Goal: Information Seeking & Learning: Learn about a topic

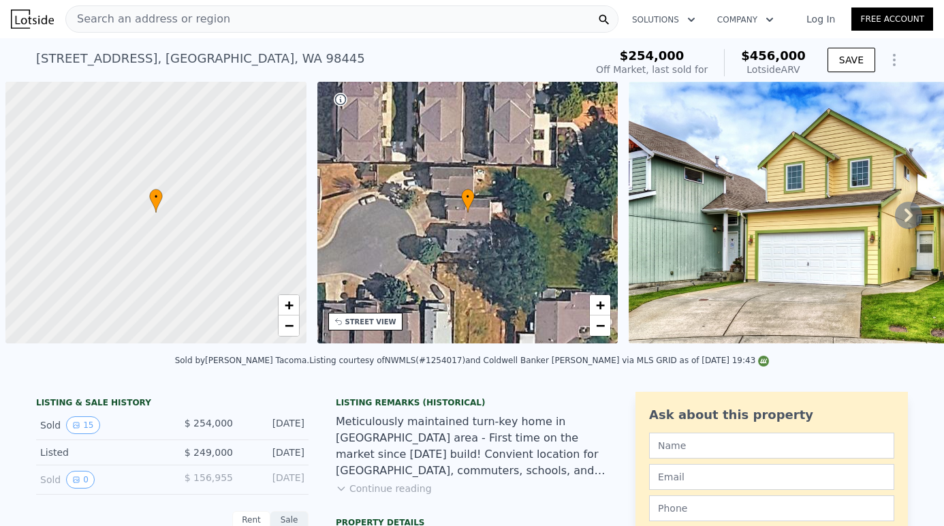
click at [387, 20] on div "Search an address or region" at bounding box center [341, 18] width 553 height 27
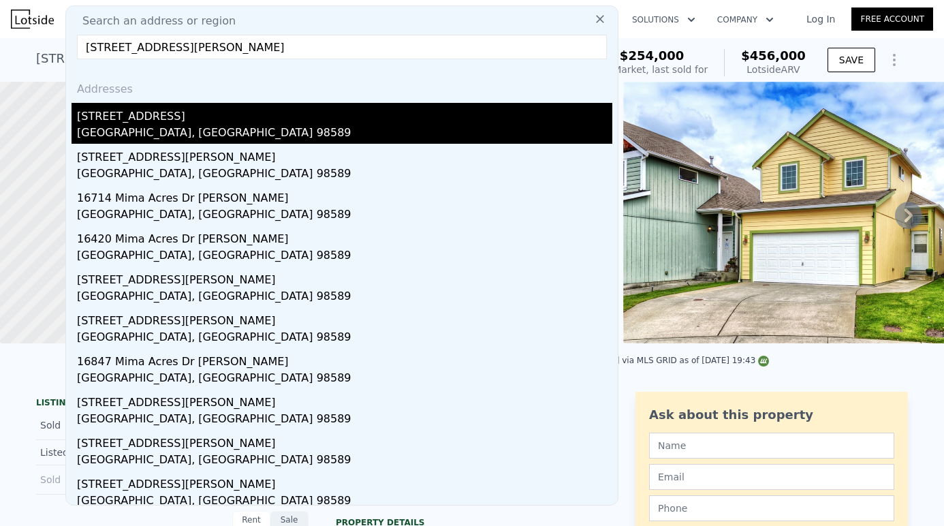
type input "[STREET_ADDRESS][PERSON_NAME]"
click at [213, 136] on div "[GEOGRAPHIC_DATA], [GEOGRAPHIC_DATA] 98589" at bounding box center [344, 134] width 535 height 19
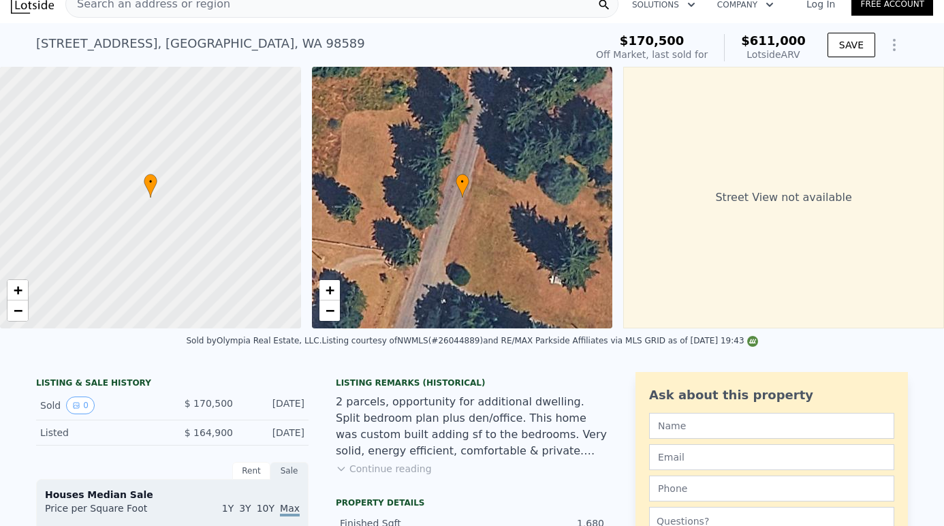
scroll to position [118, 0]
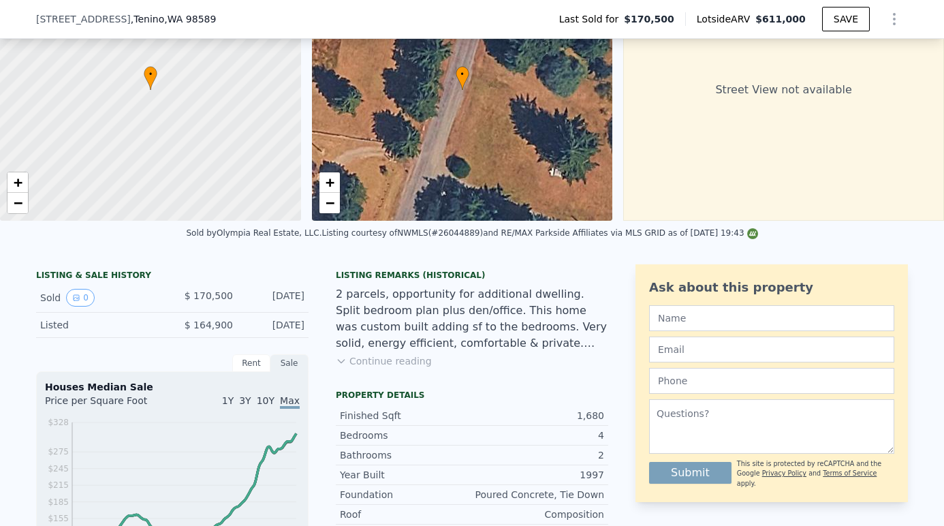
click at [393, 361] on button "Continue reading" at bounding box center [384, 361] width 96 height 14
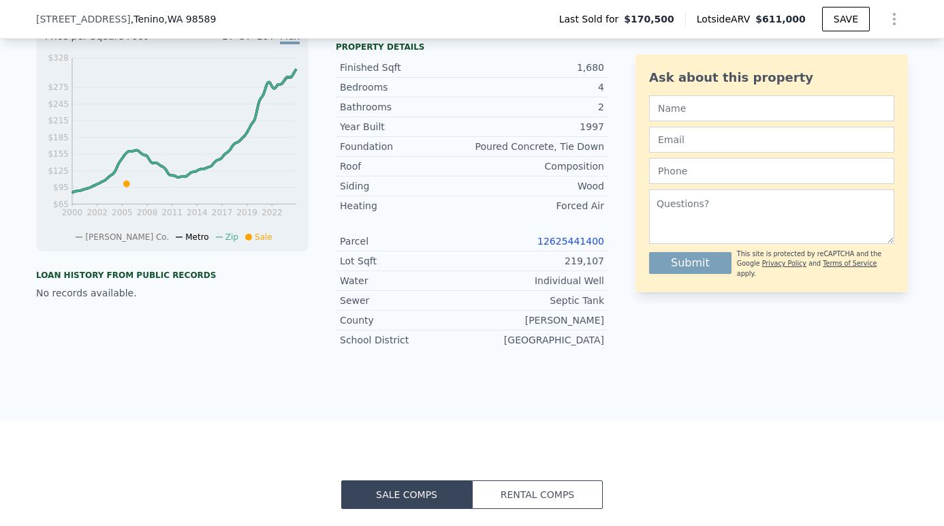
scroll to position [526, 0]
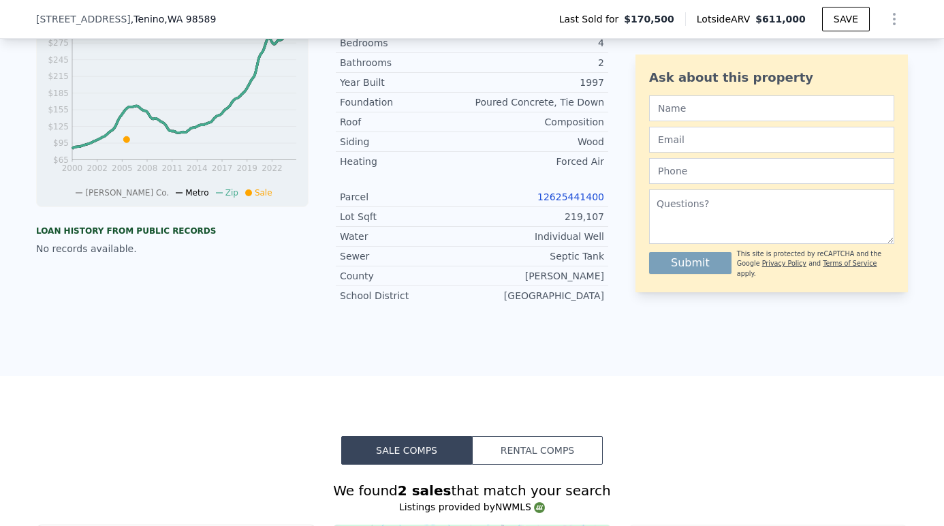
click at [578, 200] on link "12625441400" at bounding box center [570, 196] width 67 height 11
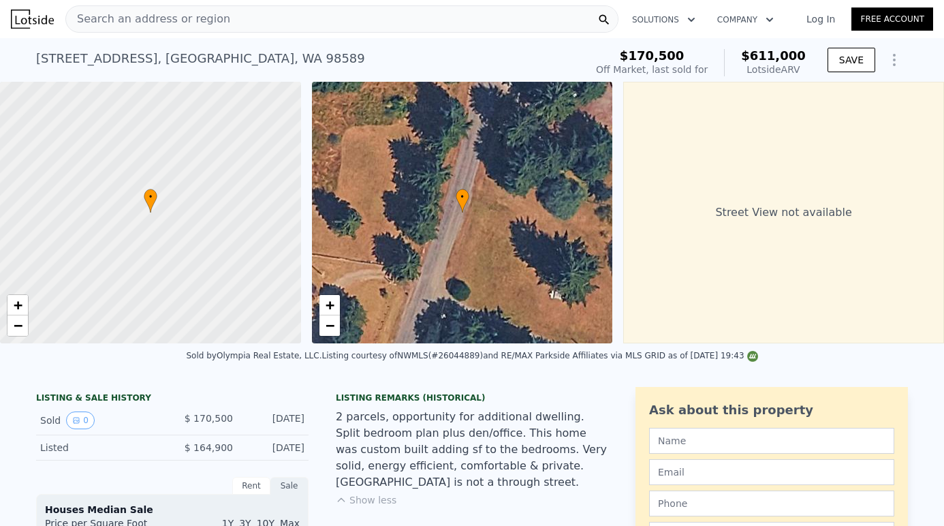
scroll to position [0, 0]
click at [359, 25] on div "Search an address or region" at bounding box center [341, 18] width 553 height 27
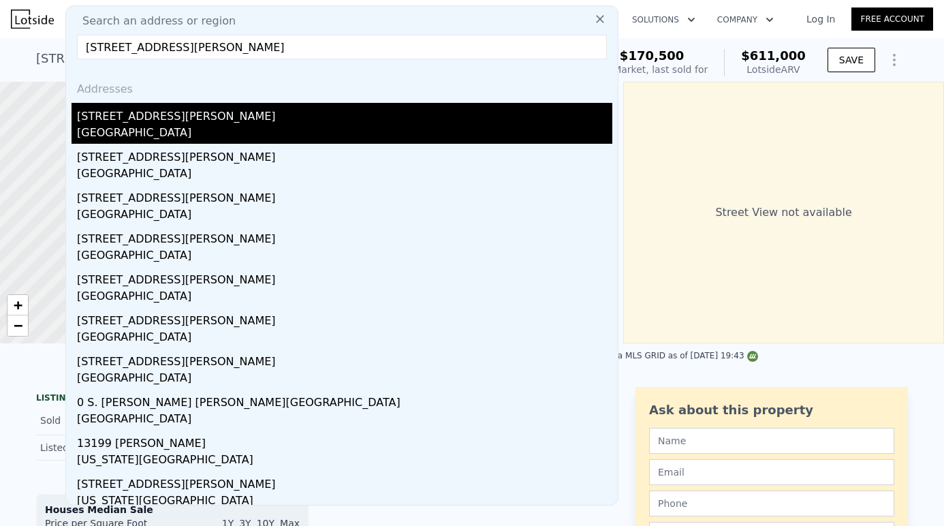
type input "[STREET_ADDRESS][PERSON_NAME]"
click at [219, 112] on div "[STREET_ADDRESS][PERSON_NAME]" at bounding box center [344, 114] width 535 height 22
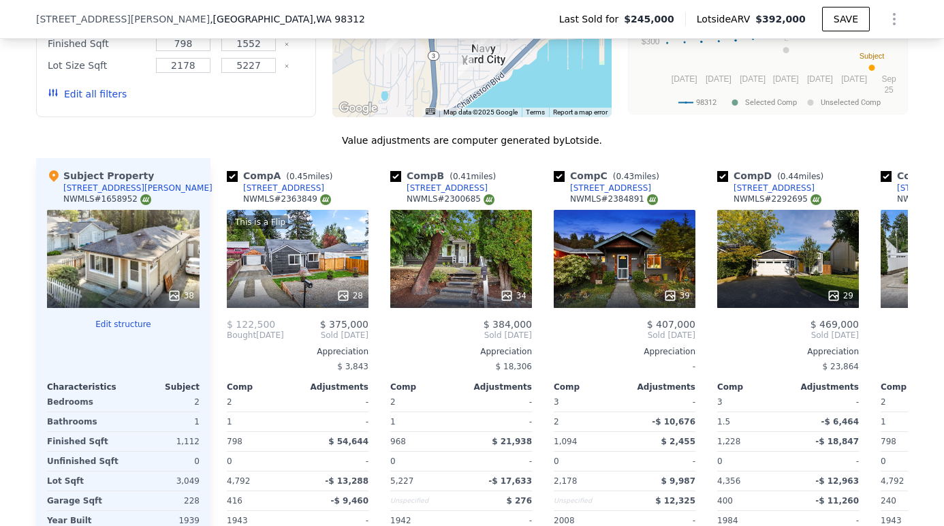
scroll to position [1250, 0]
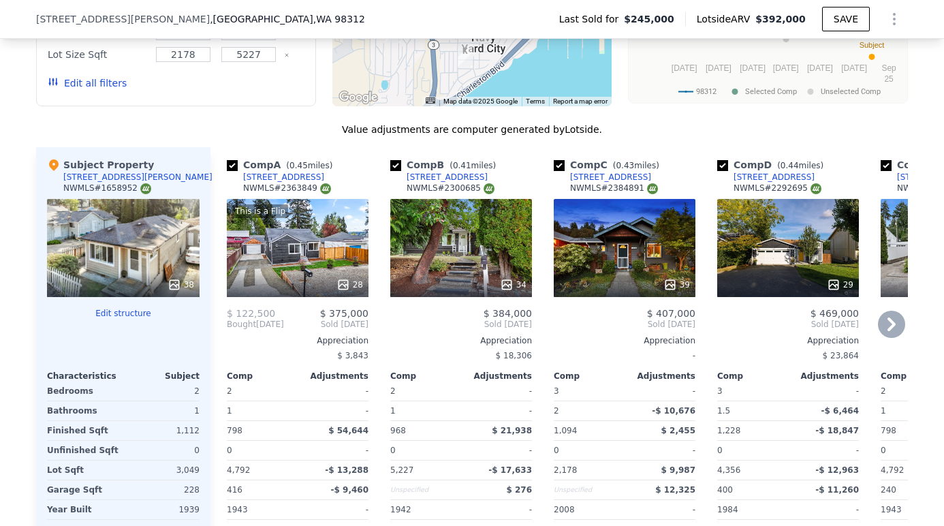
click at [301, 257] on div "This is a Flip 28" at bounding box center [298, 248] width 142 height 98
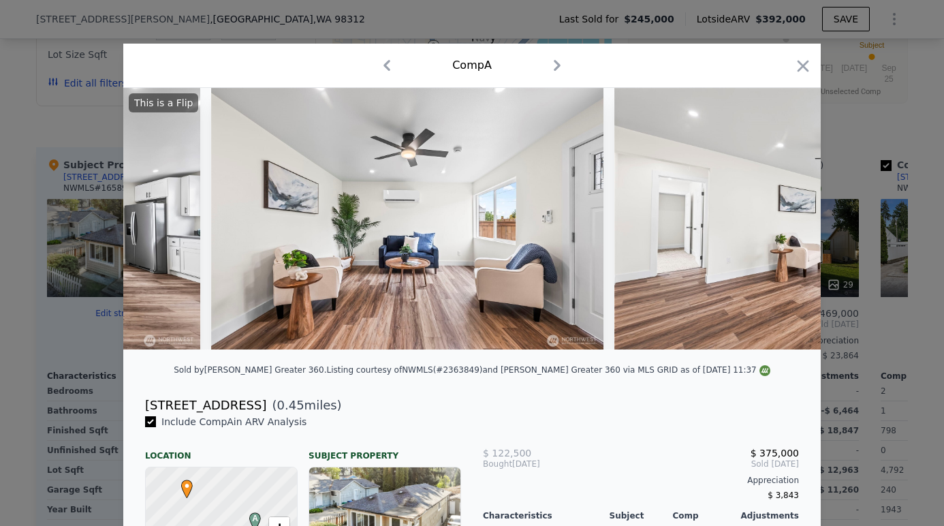
scroll to position [0, 1841]
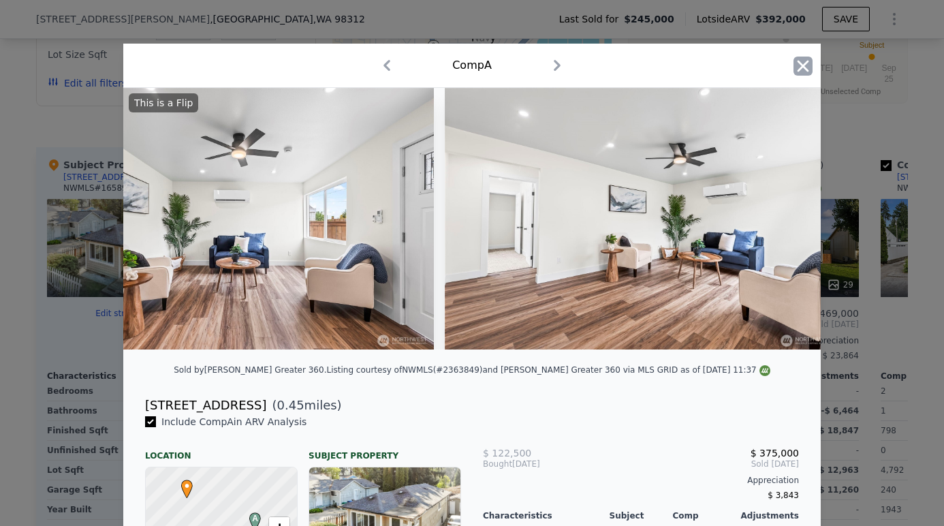
click at [806, 72] on icon "button" at bounding box center [802, 66] width 19 height 19
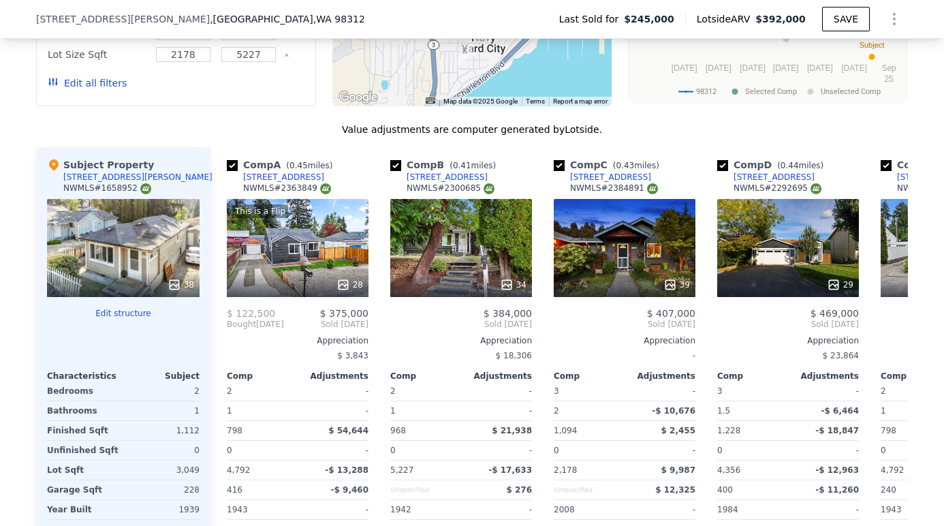
click at [123, 266] on div "38" at bounding box center [123, 248] width 153 height 98
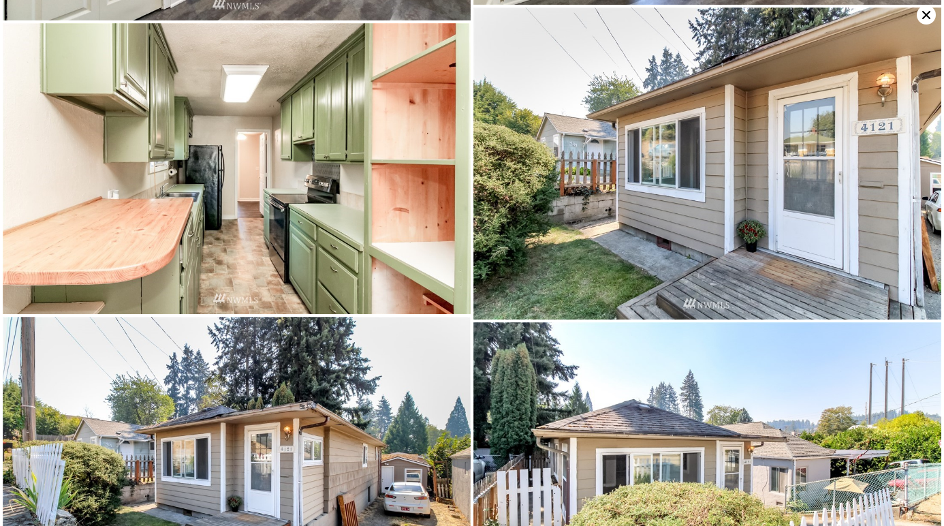
scroll to position [4635, 0]
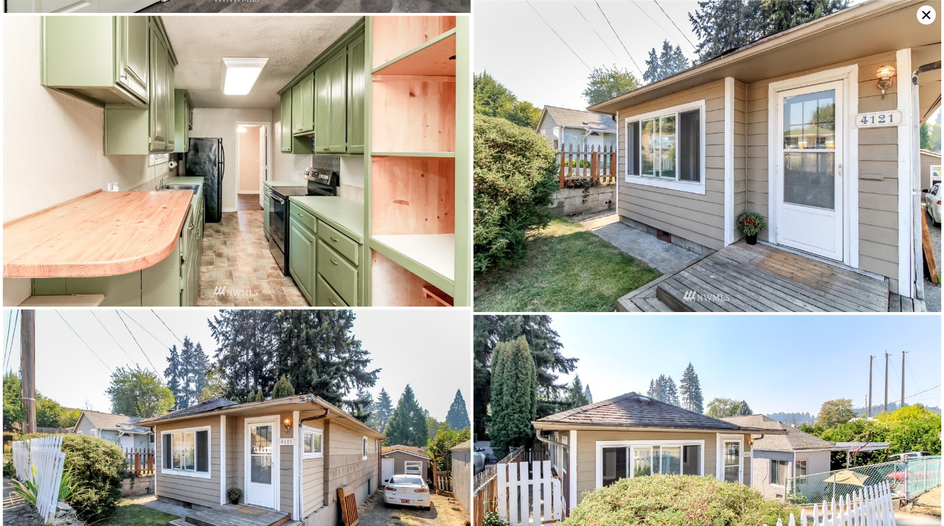
click at [932, 18] on icon at bounding box center [926, 14] width 19 height 19
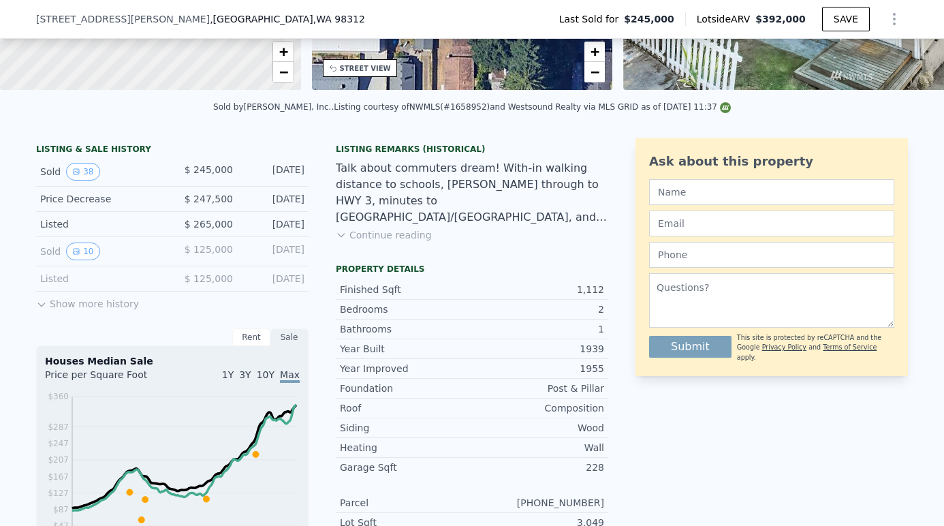
scroll to position [231, 0]
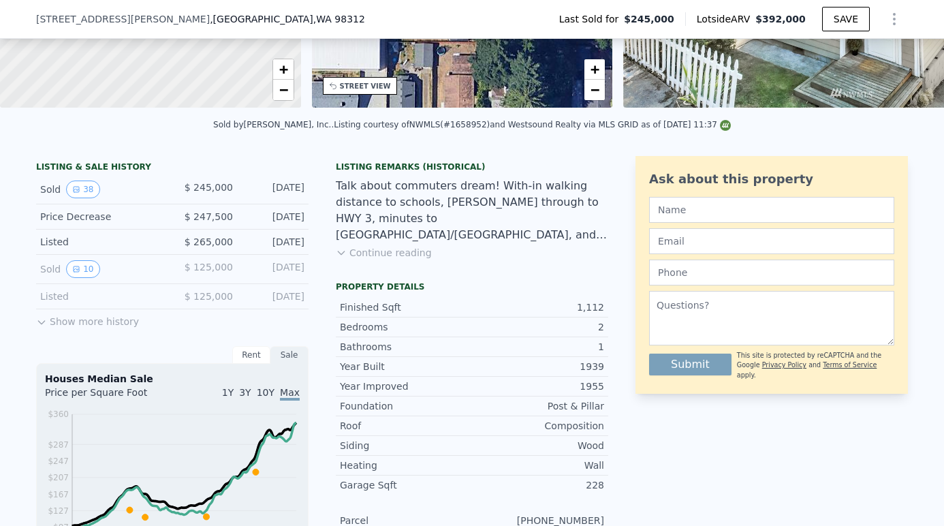
click at [372, 251] on button "Continue reading" at bounding box center [384, 253] width 96 height 14
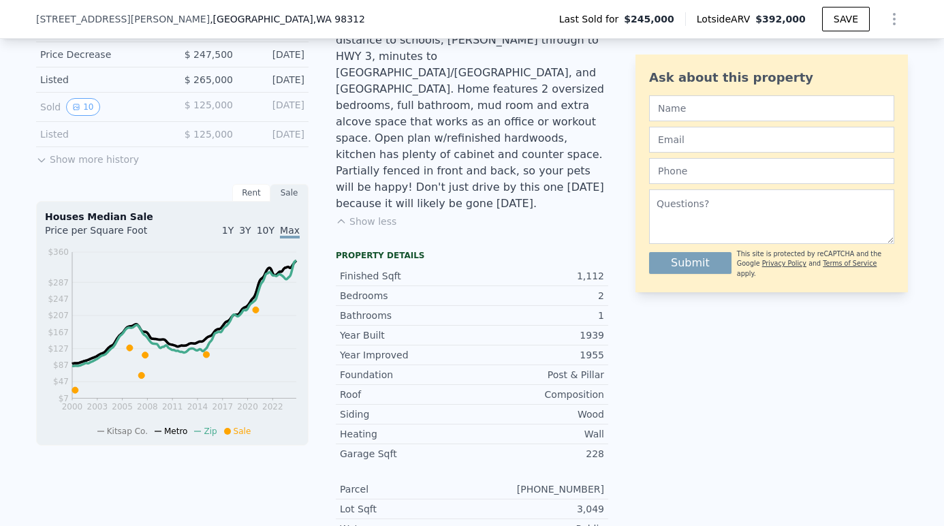
scroll to position [346, 0]
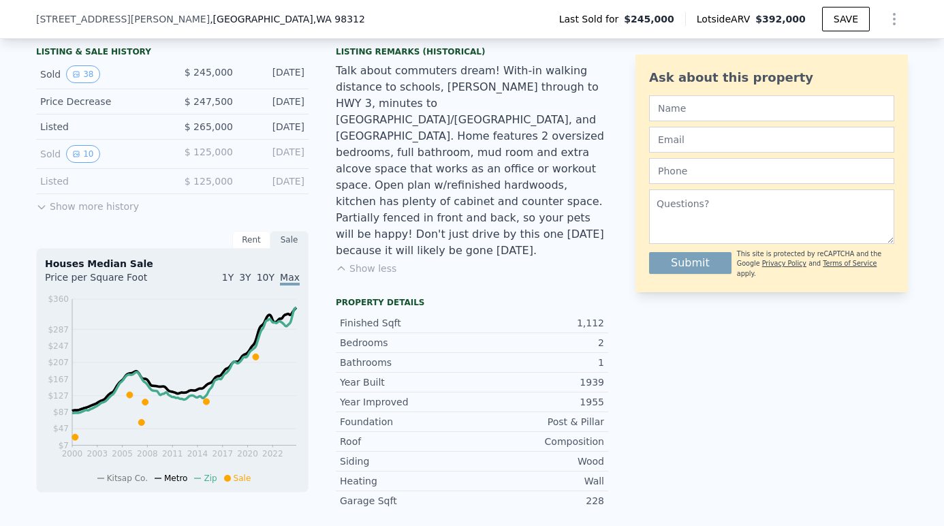
click at [91, 212] on div "LISTING & SALE HISTORY Sold 38 $ 245,000 Dec 13, 2020 Price Decrease $ 247,500 …" at bounding box center [172, 130] width 272 height 168
click at [95, 208] on button "Show more history" at bounding box center [87, 203] width 103 height 19
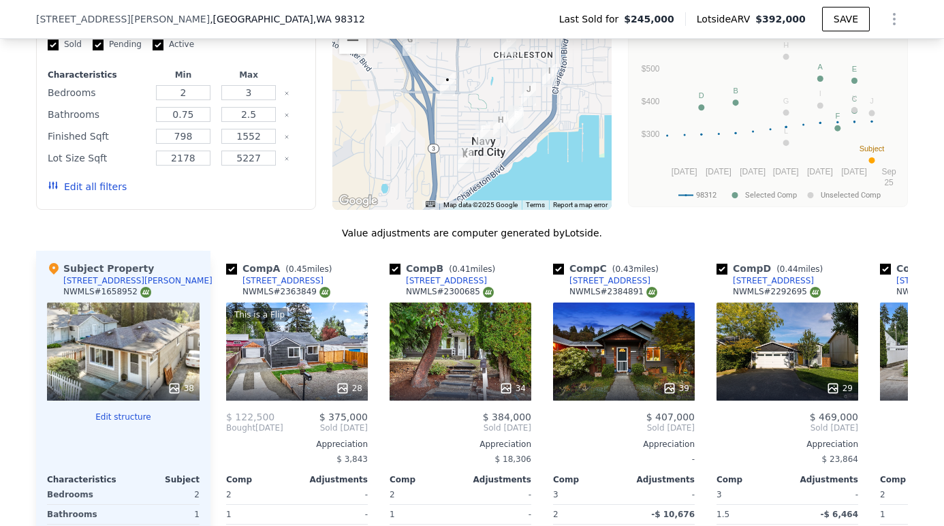
scroll to position [1418, 0]
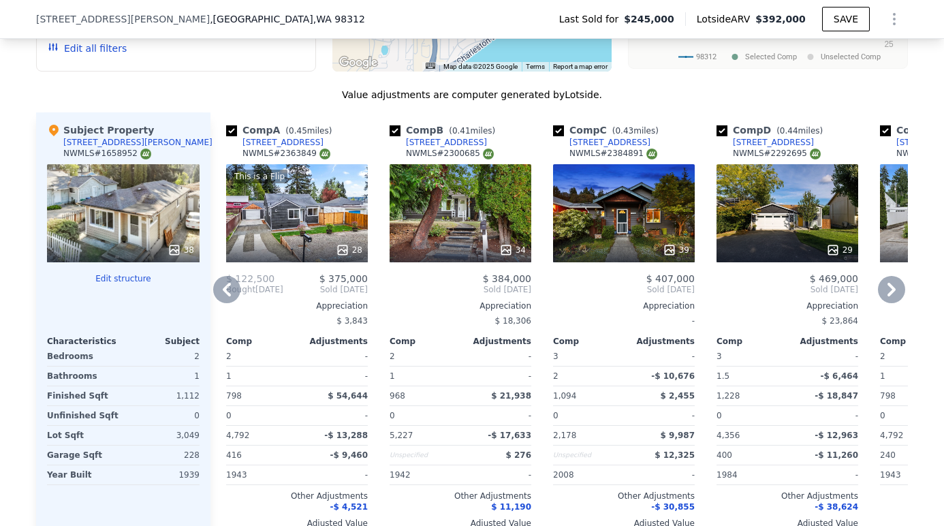
click at [311, 224] on div "This is a Flip 28" at bounding box center [297, 213] width 142 height 98
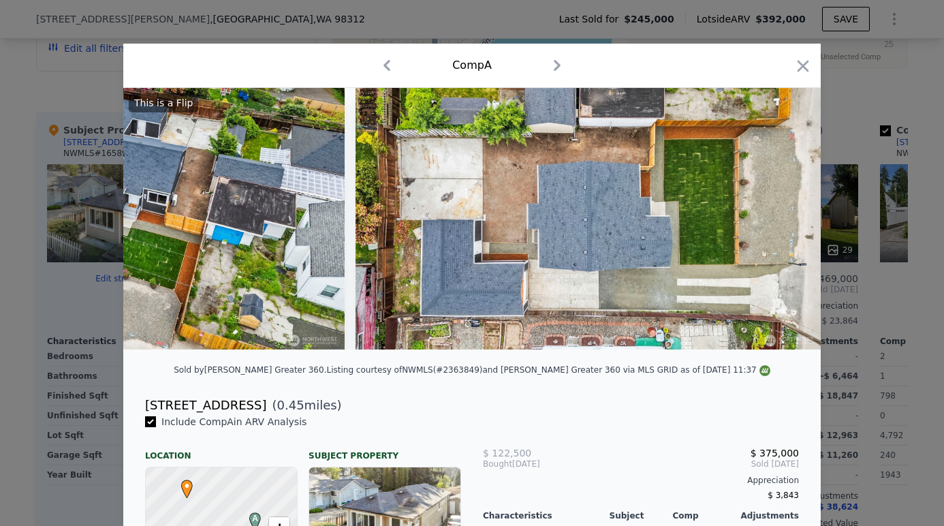
scroll to position [0, 10947]
click at [805, 63] on icon "button" at bounding box center [803, 66] width 12 height 12
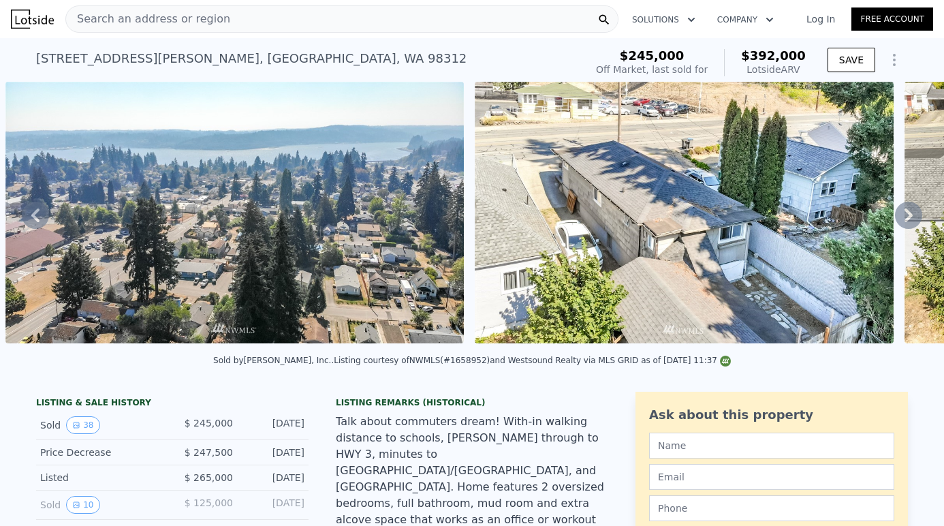
click at [479, 25] on div "Search an address or region" at bounding box center [341, 18] width 553 height 27
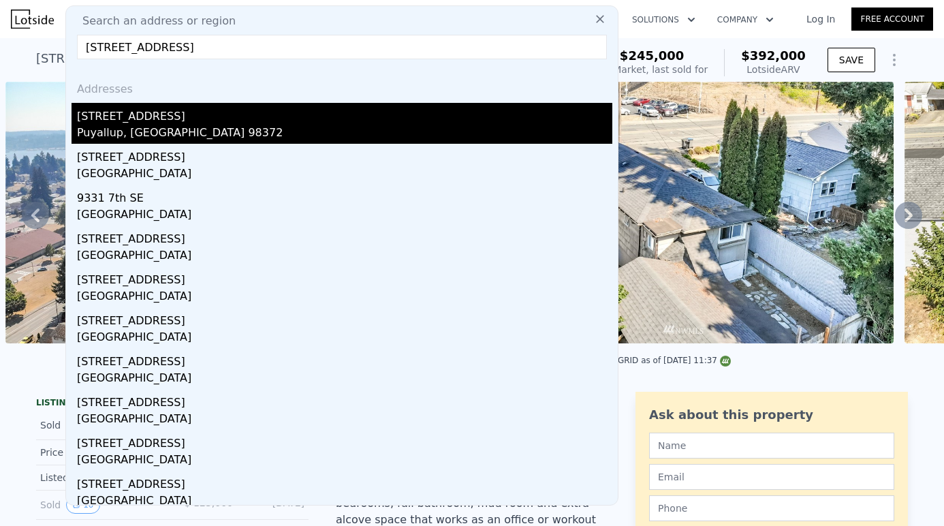
type input "933 7th St SE"
click at [225, 131] on div "Puyallup, WA 98372" at bounding box center [344, 134] width 535 height 19
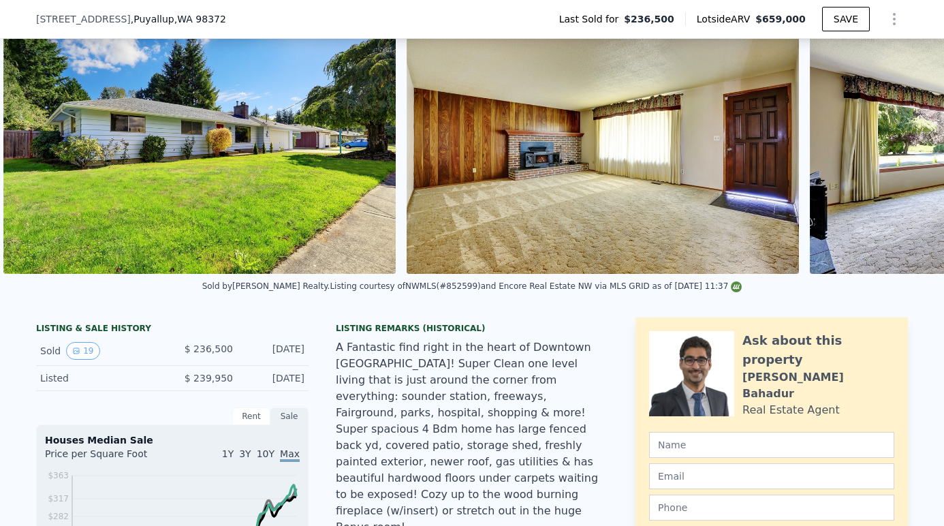
scroll to position [0, 623]
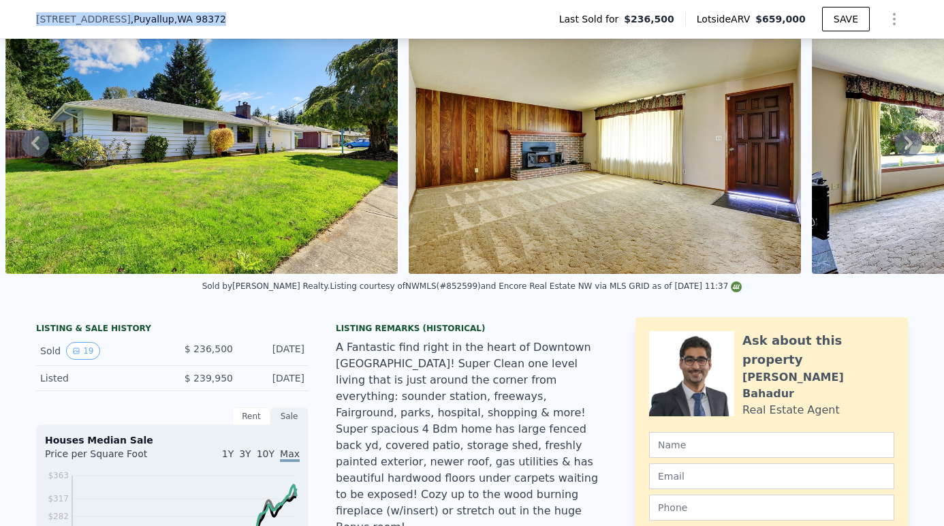
drag, startPoint x: 33, startPoint y: 16, endPoint x: 185, endPoint y: 25, distance: 152.1
click at [185, 25] on div "933 7th St SE , Puyallup , WA 98372 Last Sold for $236,500 Lotside ARV $659,000…" at bounding box center [472, 19] width 944 height 39
copy div "933 7th St SE , Puyallup , WA 98372"
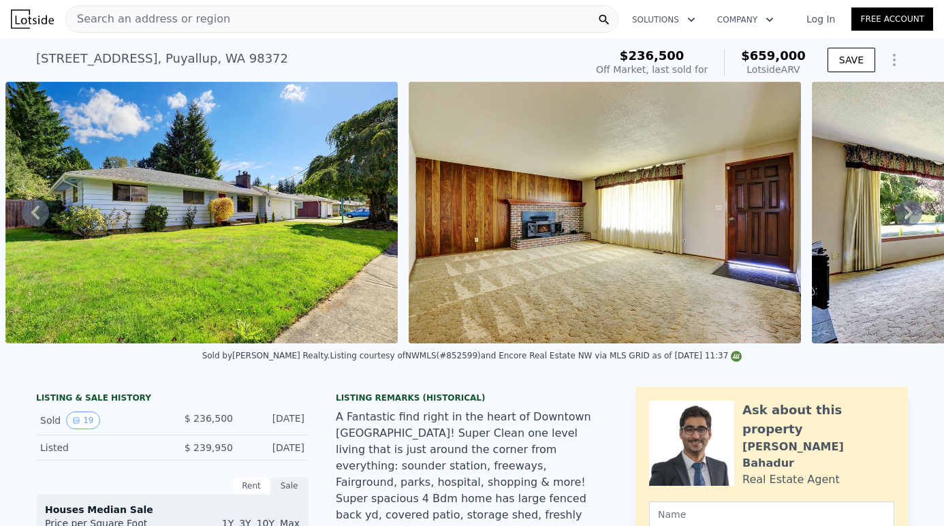
scroll to position [0, 0]
drag, startPoint x: 185, startPoint y: 25, endPoint x: 477, endPoint y: 2, distance: 293.0
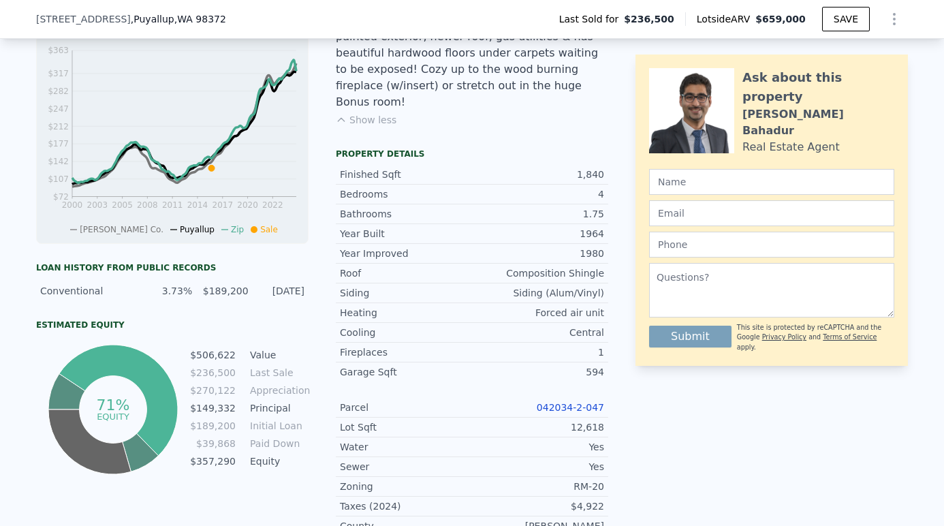
scroll to position [393, 0]
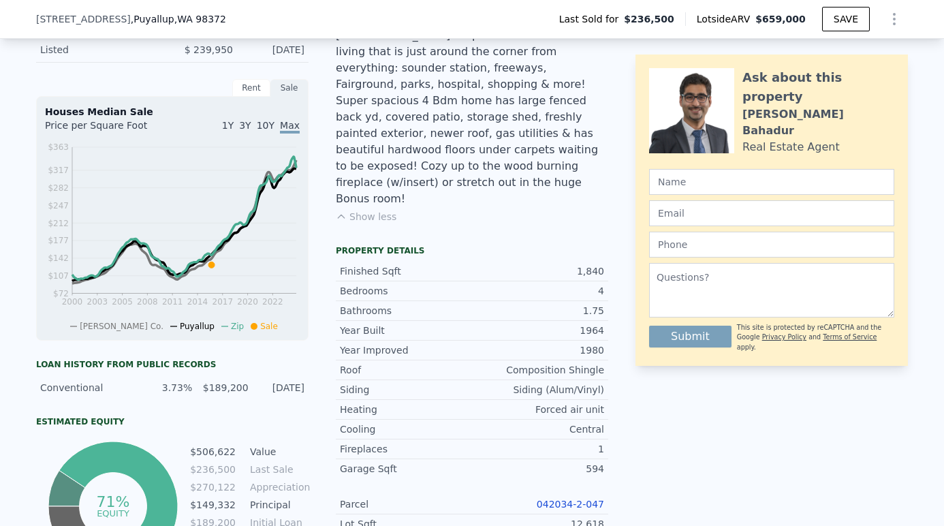
click at [567, 498] on link "042034-2-047" at bounding box center [570, 503] width 67 height 11
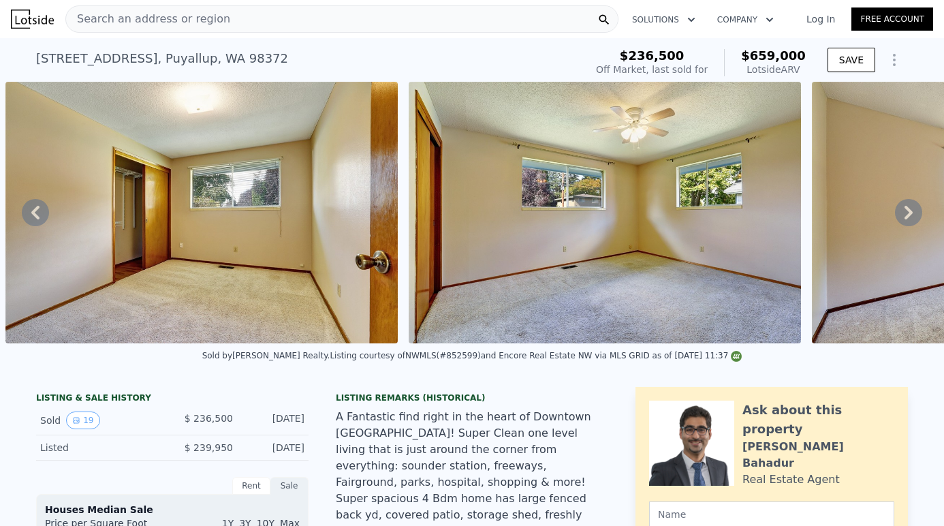
scroll to position [0, 0]
drag, startPoint x: 35, startPoint y: 59, endPoint x: 167, endPoint y: 63, distance: 131.5
click at [167, 63] on div "933 7th St SE , Puyallup , WA 98372 Sold Dec 2015 for $236,500 (~ARV $659k ) $2…" at bounding box center [472, 60] width 944 height 44
copy div "933 7th St SE , Puyallup"
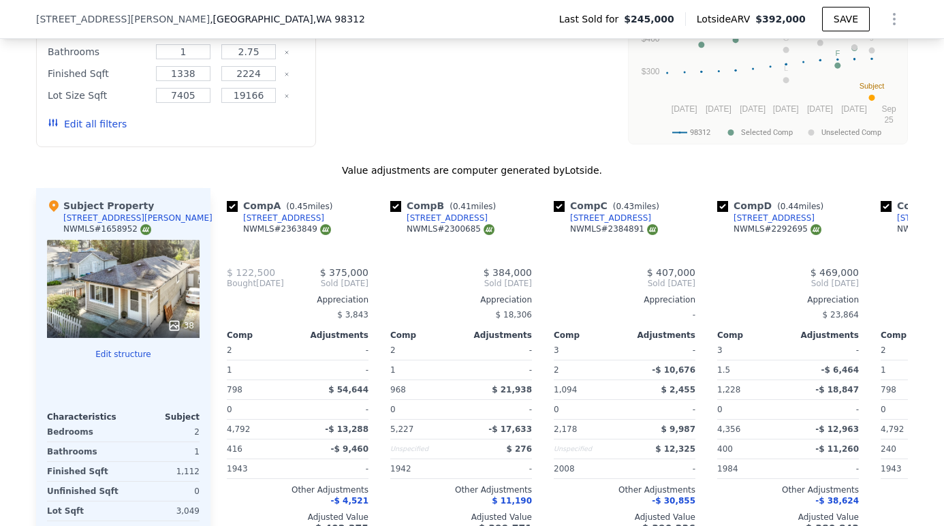
type input "$ 392,000"
type input "2"
type input "3"
type input "0.75"
type input "2.5"
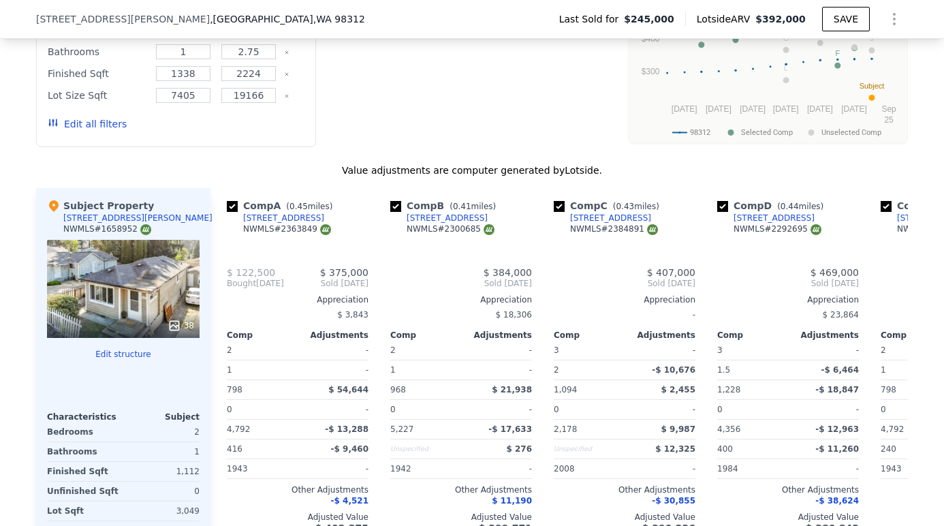
type input "798"
type input "1552"
type input "2178"
type input "5227"
type input "$ 101,824"
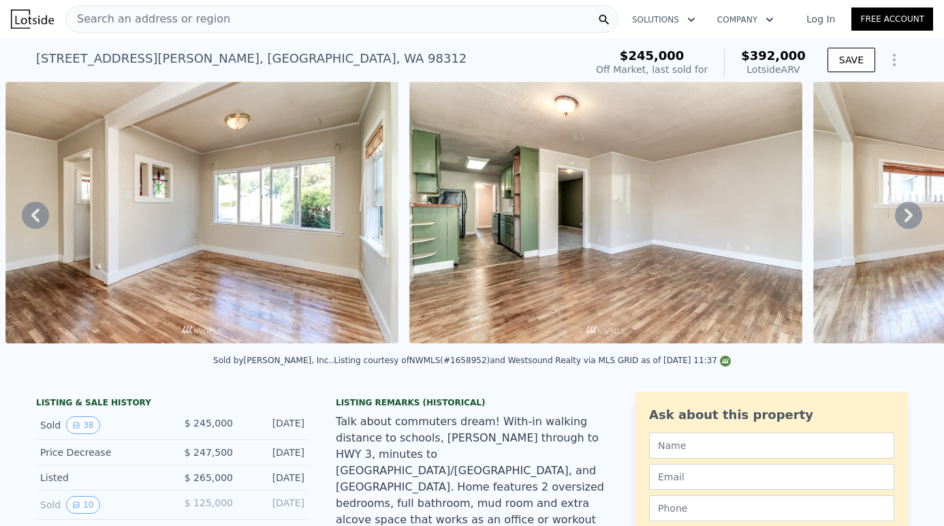
click at [273, 22] on div "Search an address or region" at bounding box center [341, 18] width 553 height 27
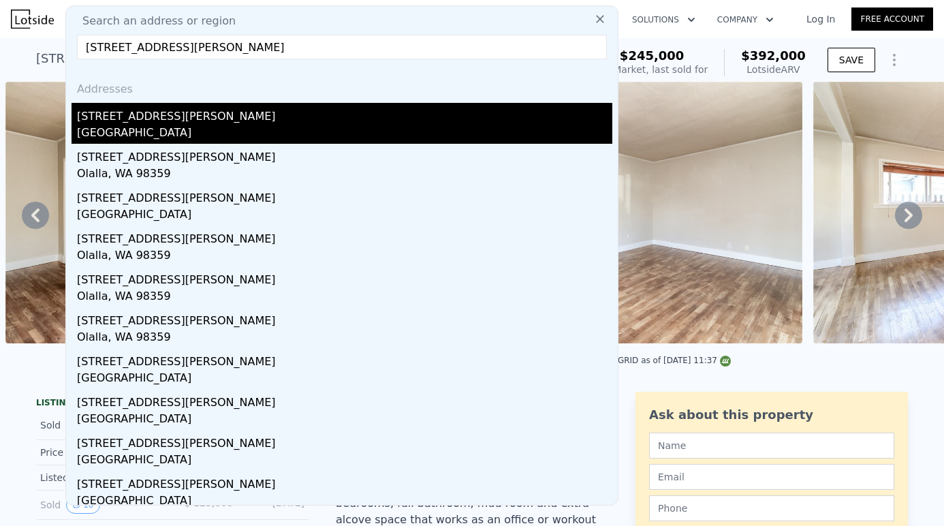
type input "13639 Forsman Rd SE"
click at [217, 119] on div "13639 Forsman Rd SE" at bounding box center [344, 114] width 535 height 22
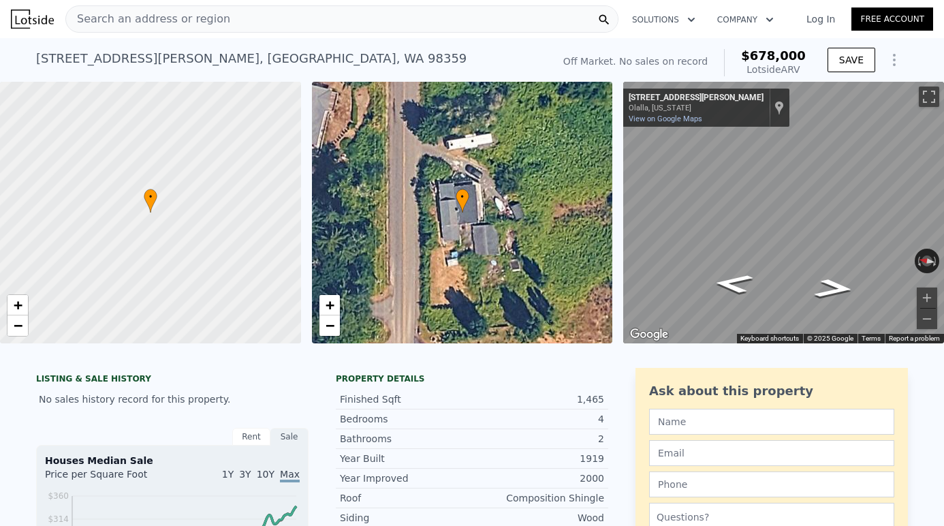
click at [223, 22] on div "Search an address or region" at bounding box center [341, 18] width 553 height 27
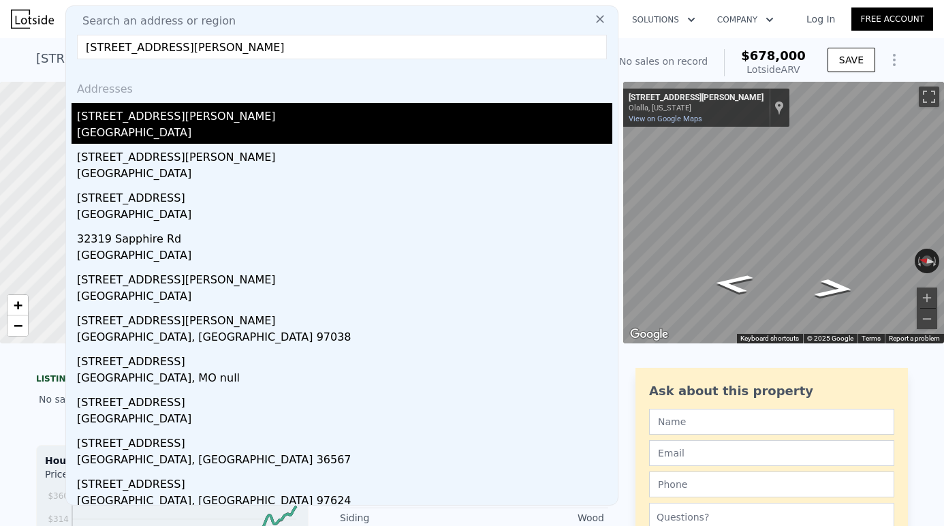
type input "32319 Mann Rd"
click at [172, 123] on div "[STREET_ADDRESS][PERSON_NAME]" at bounding box center [344, 114] width 535 height 22
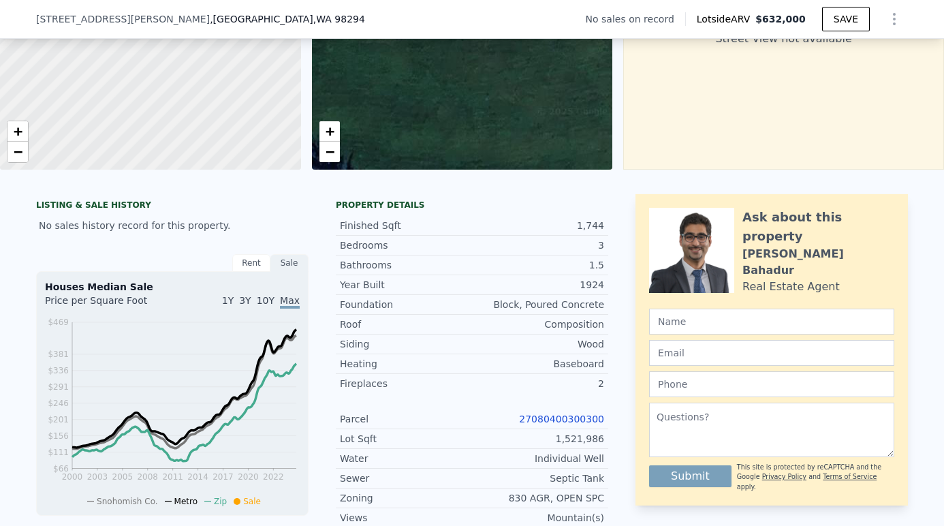
scroll to position [196, 0]
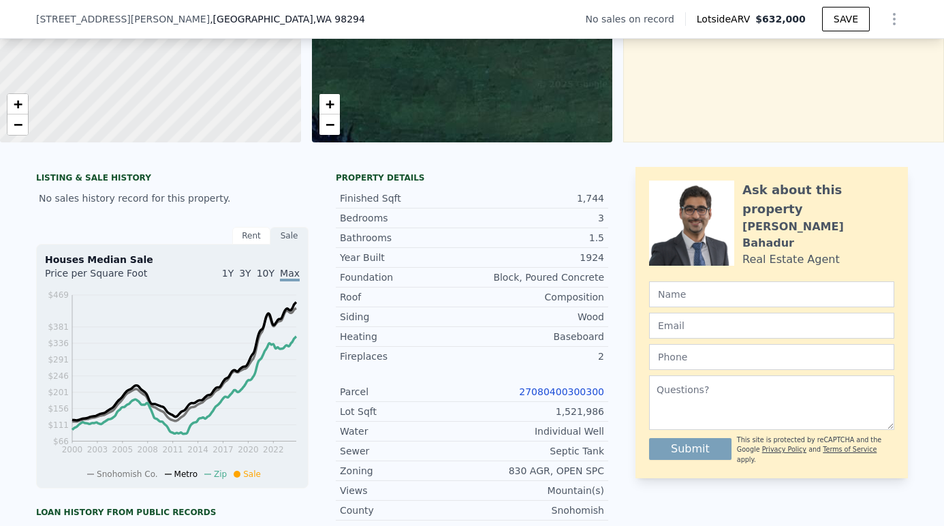
click at [562, 390] on link "27080400300300" at bounding box center [561, 391] width 85 height 11
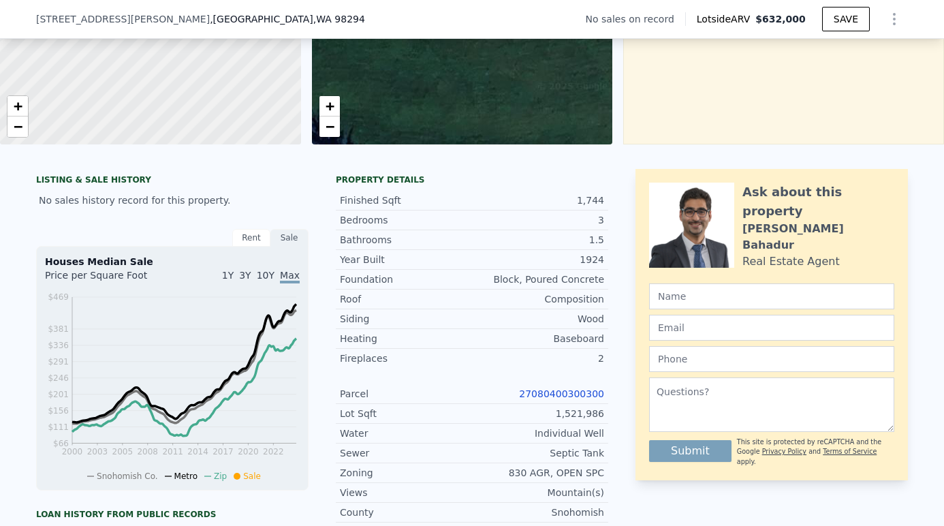
scroll to position [195, 0]
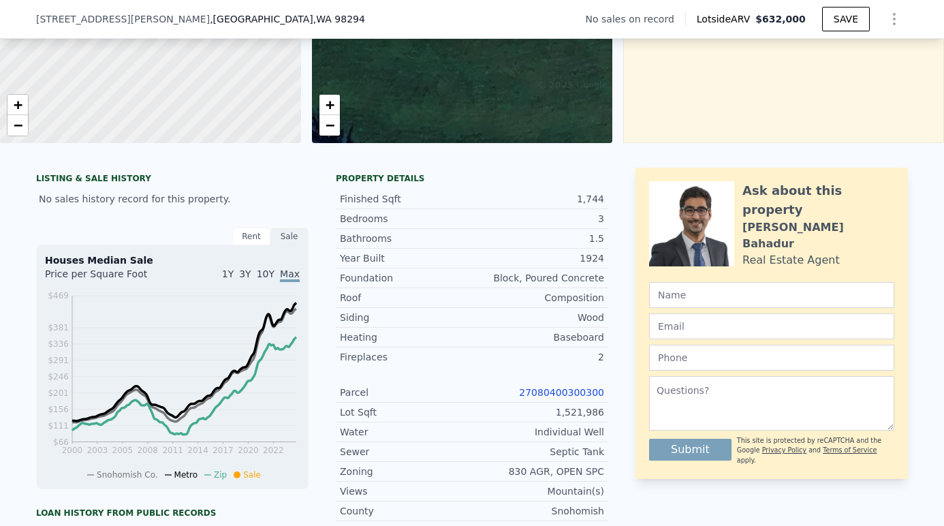
click at [552, 392] on link "27080400300300" at bounding box center [561, 392] width 85 height 11
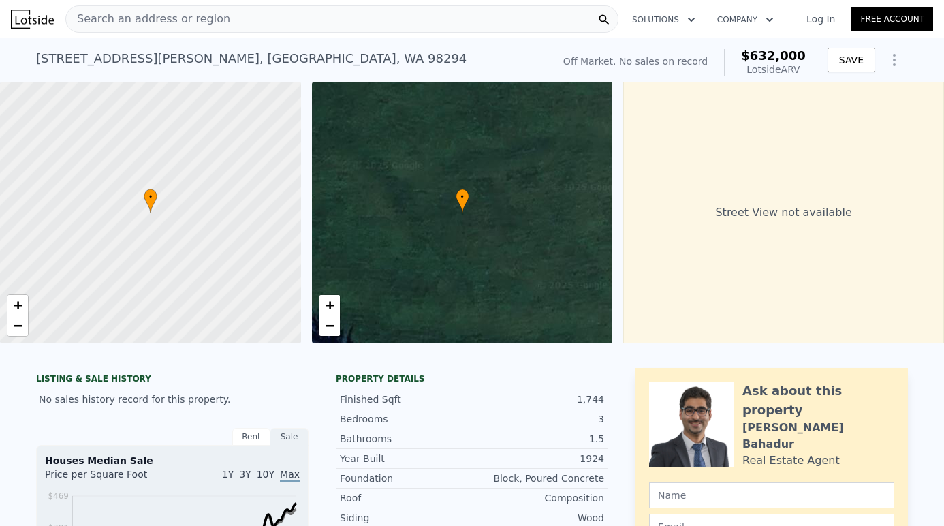
scroll to position [0, 0]
click at [329, 327] on span "−" at bounding box center [329, 325] width 9 height 17
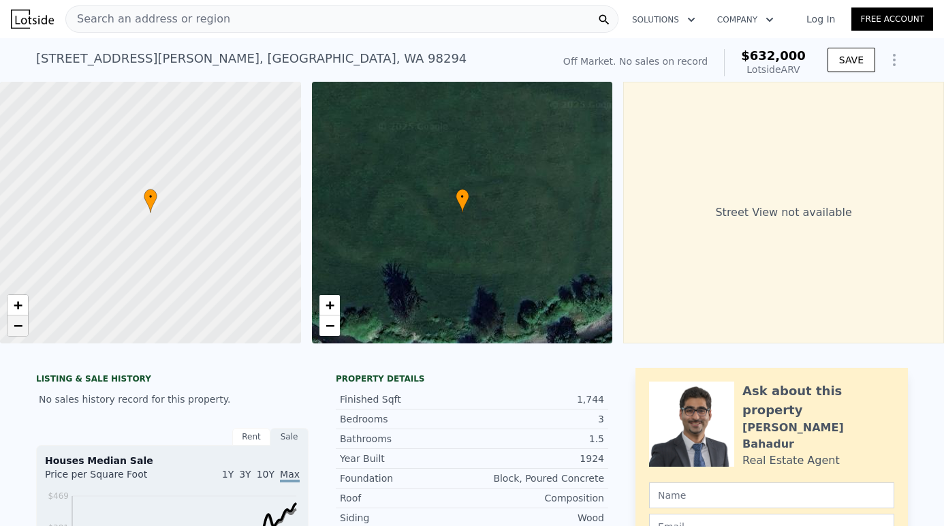
click at [14, 328] on span "−" at bounding box center [18, 325] width 9 height 17
click at [12, 308] on link "+" at bounding box center [17, 305] width 20 height 20
click at [12, 306] on link "+" at bounding box center [17, 305] width 20 height 20
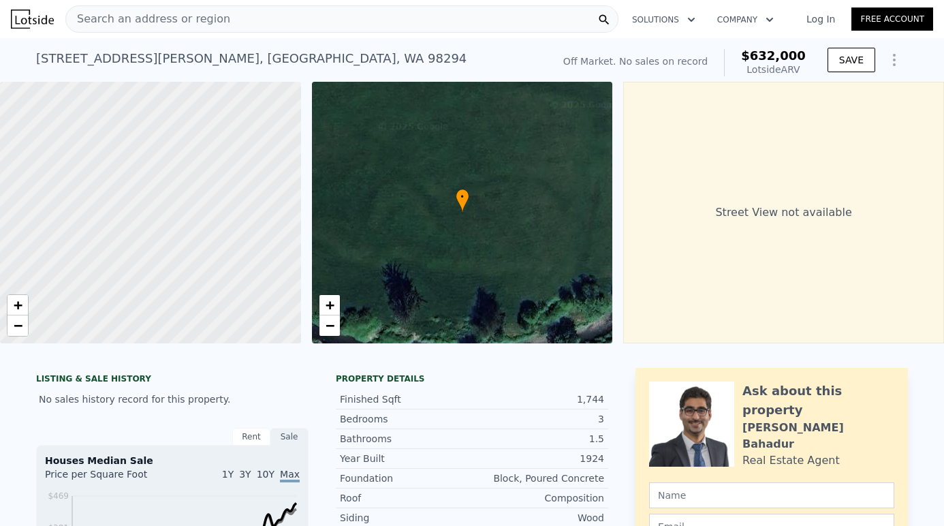
drag, startPoint x: 154, startPoint y: 251, endPoint x: 437, endPoint y: 145, distance: 302.3
click at [437, 146] on div "• + − • + − Street View not available" at bounding box center [472, 212] width 944 height 261
